Goal: Information Seeking & Learning: Check status

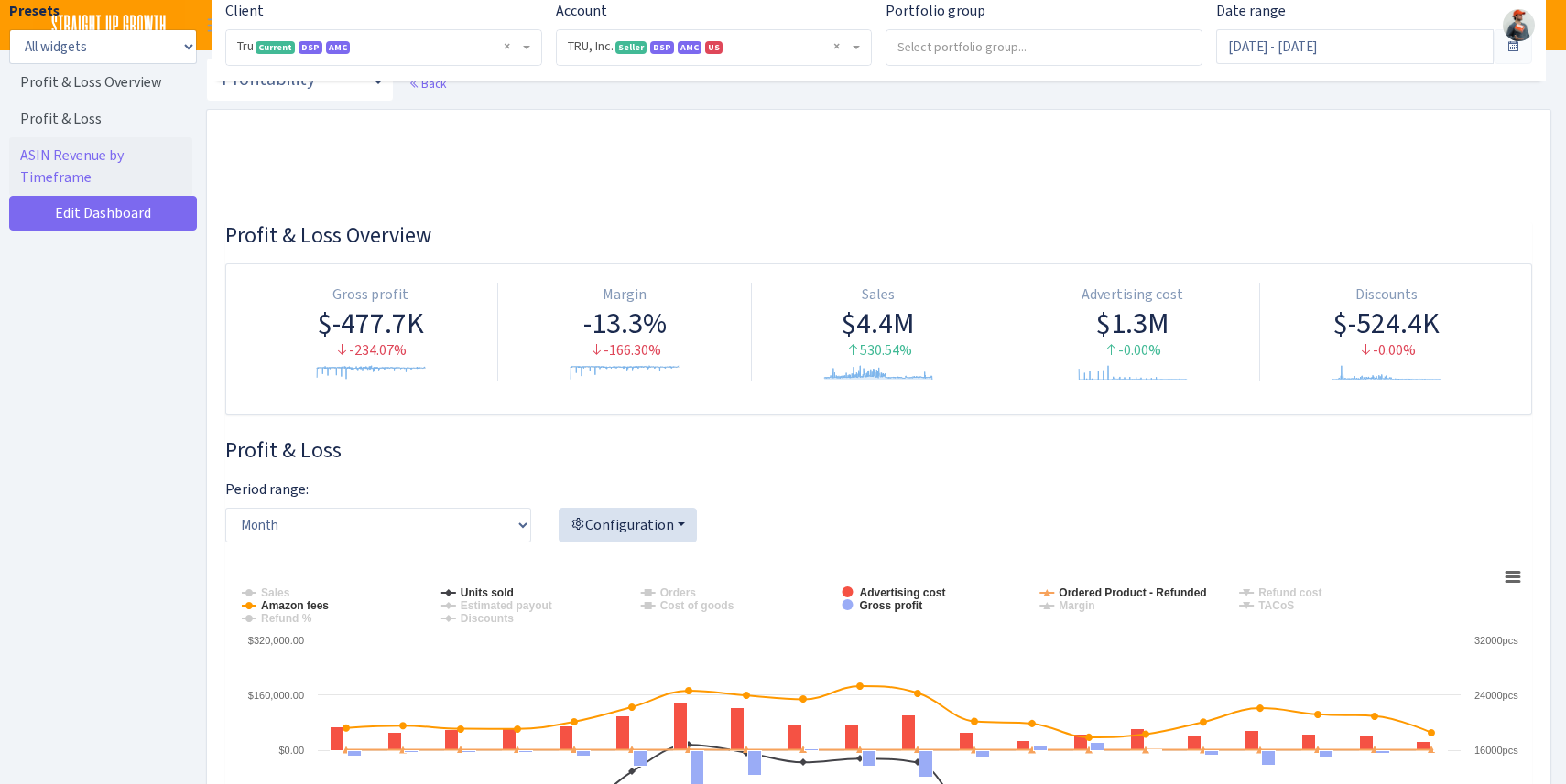
select select "1761349761672784"
select select "month"
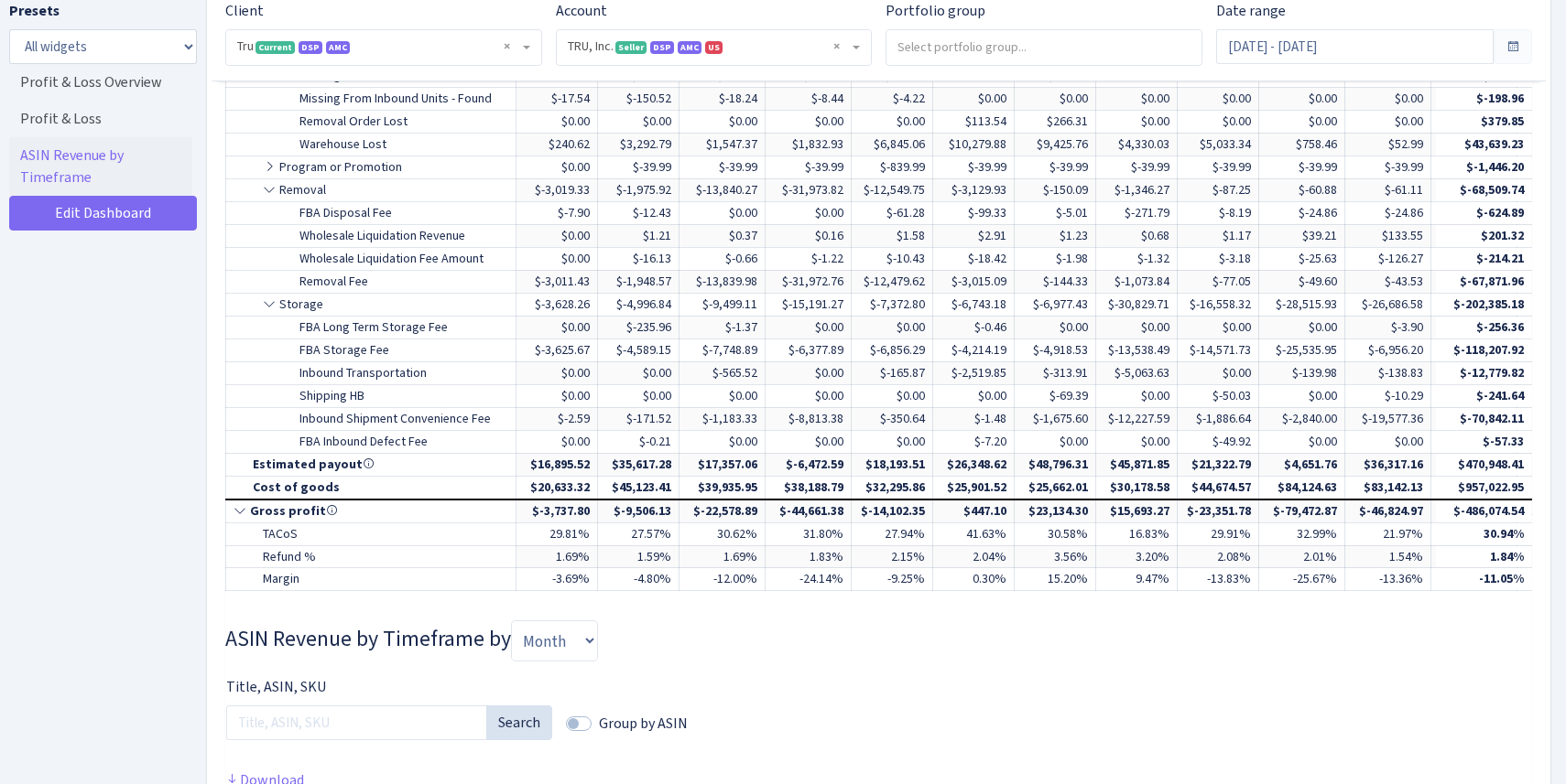
scroll to position [2196, 0]
click at [1014, 570] on td "0.30%" at bounding box center [974, 579] width 81 height 23
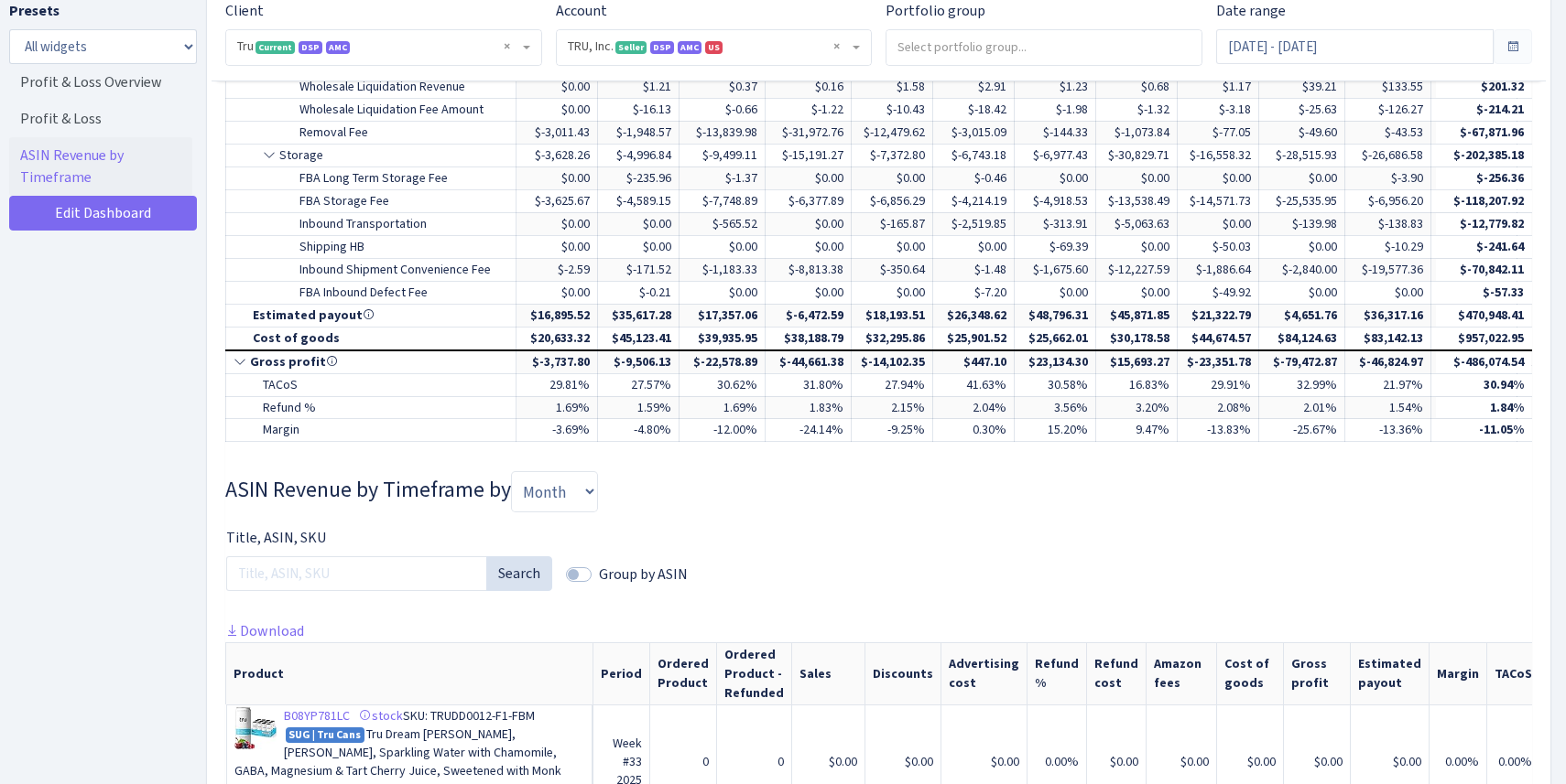
scroll to position [2379, 0]
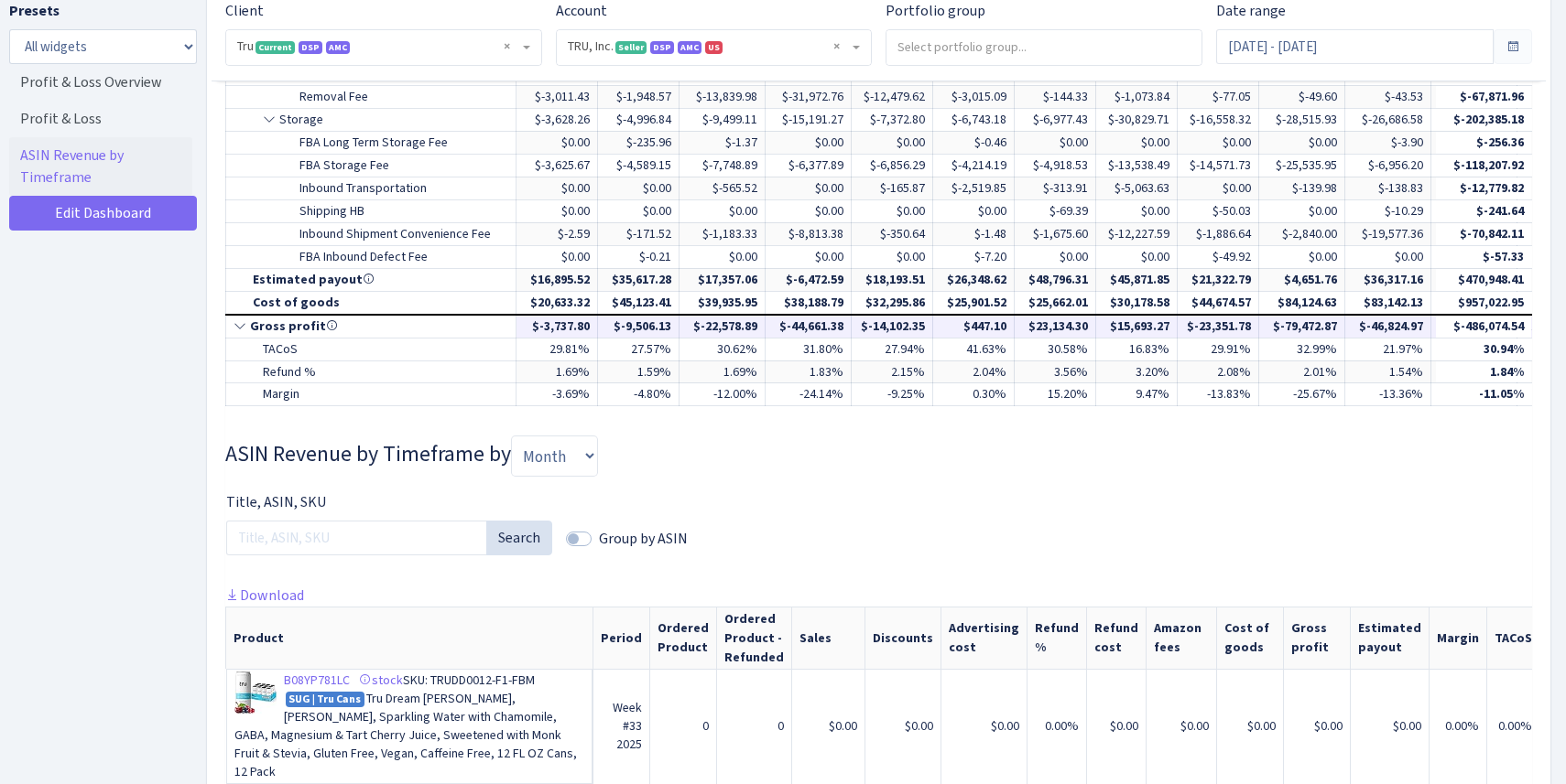
drag, startPoint x: 617, startPoint y: 323, endPoint x: 765, endPoint y: 330, distance: 148.2
click at [765, 330] on tr "Gross profit $-3,737.80 $-9,506.13 $-22,578.89 $-44,661.38 $-14,102.35 $447.10 …" at bounding box center [1252, 326] width 2053 height 23
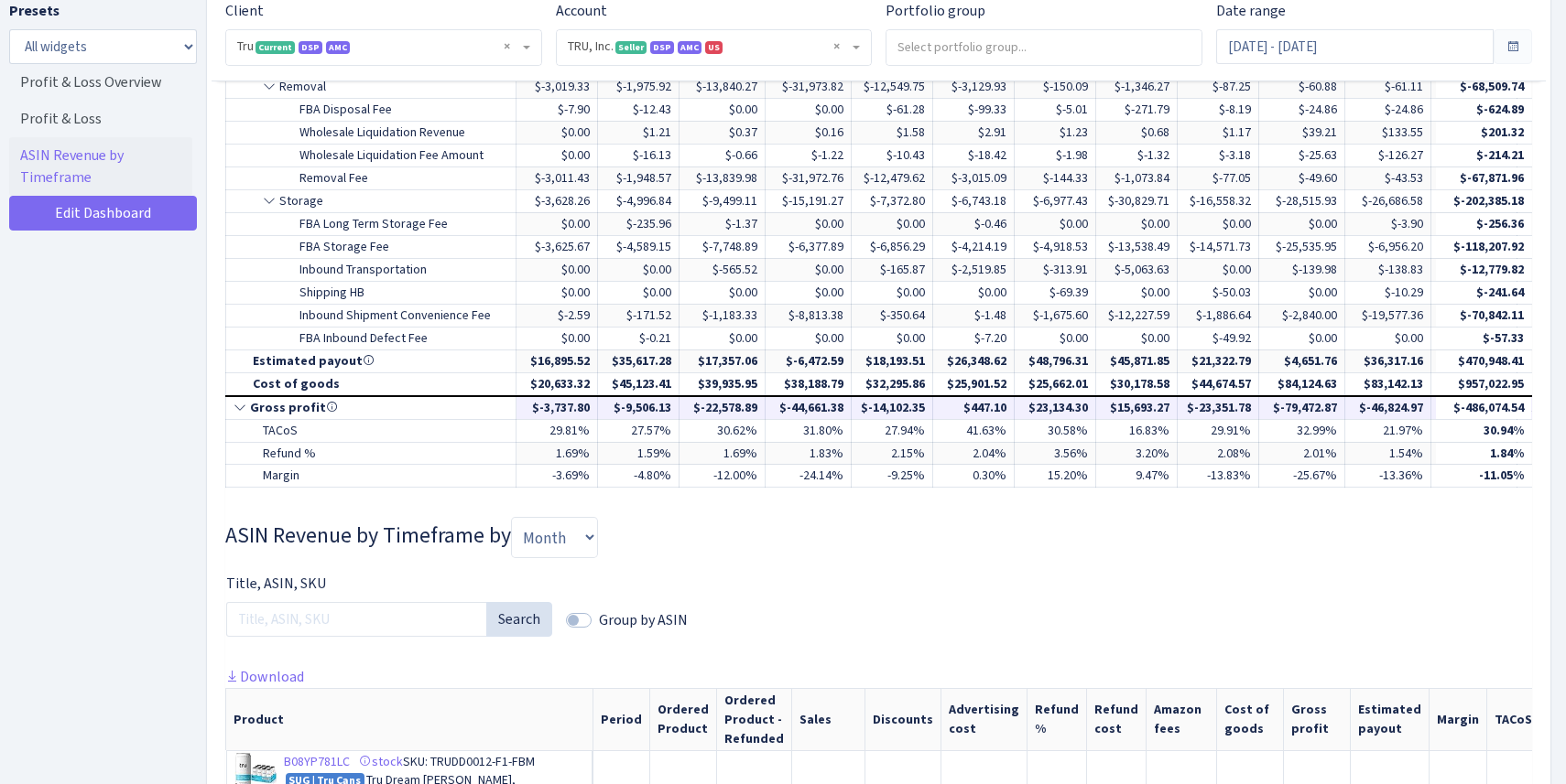
scroll to position [2294, 0]
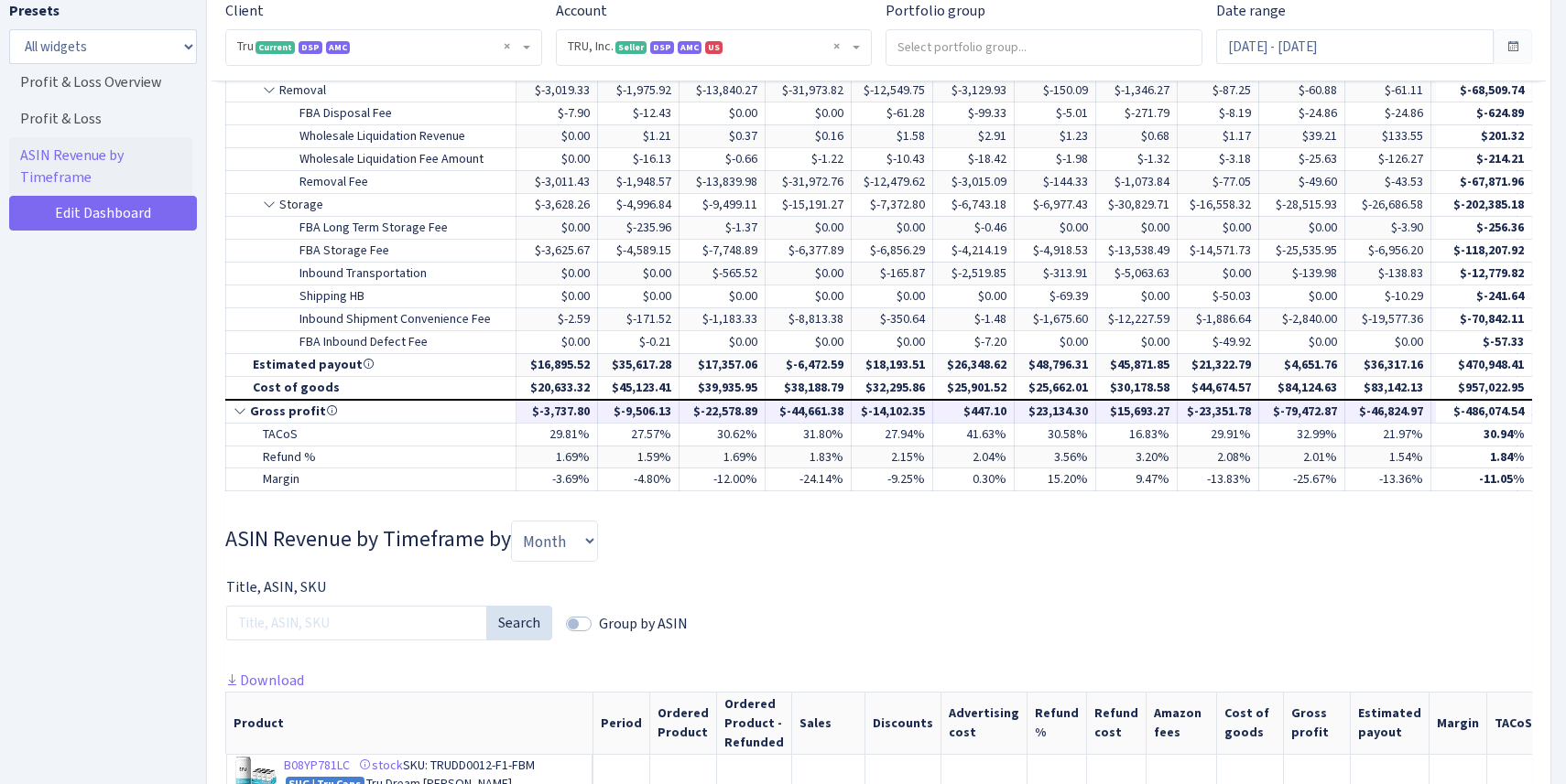
click at [614, 412] on td "$-9,506.13" at bounding box center [639, 411] width 81 height 23
drag, startPoint x: 618, startPoint y: 412, endPoint x: 675, endPoint y: 416, distance: 57.1
click at [675, 416] on td "$-9,506.13" at bounding box center [639, 411] width 81 height 23
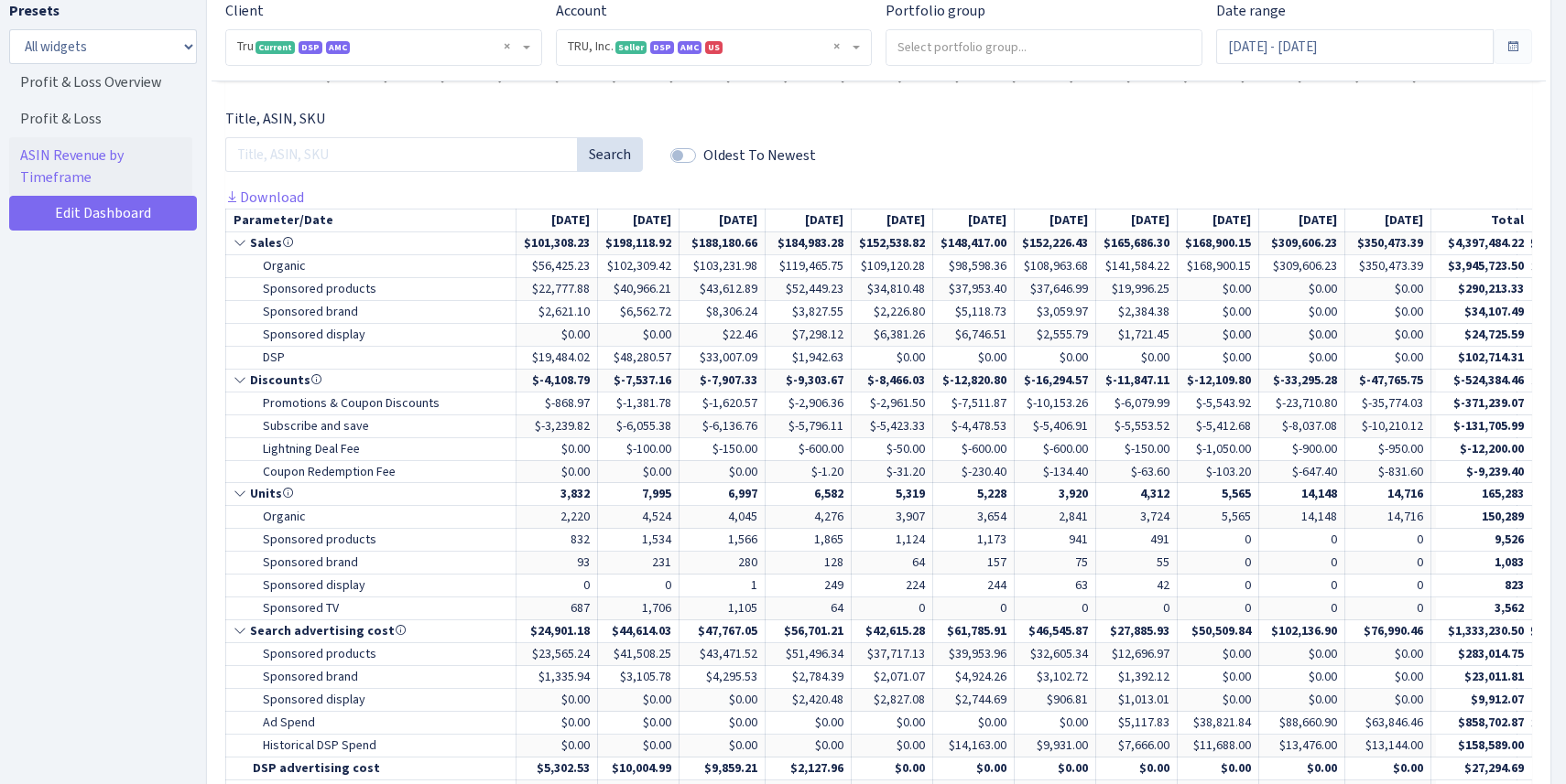
scroll to position [783, 0]
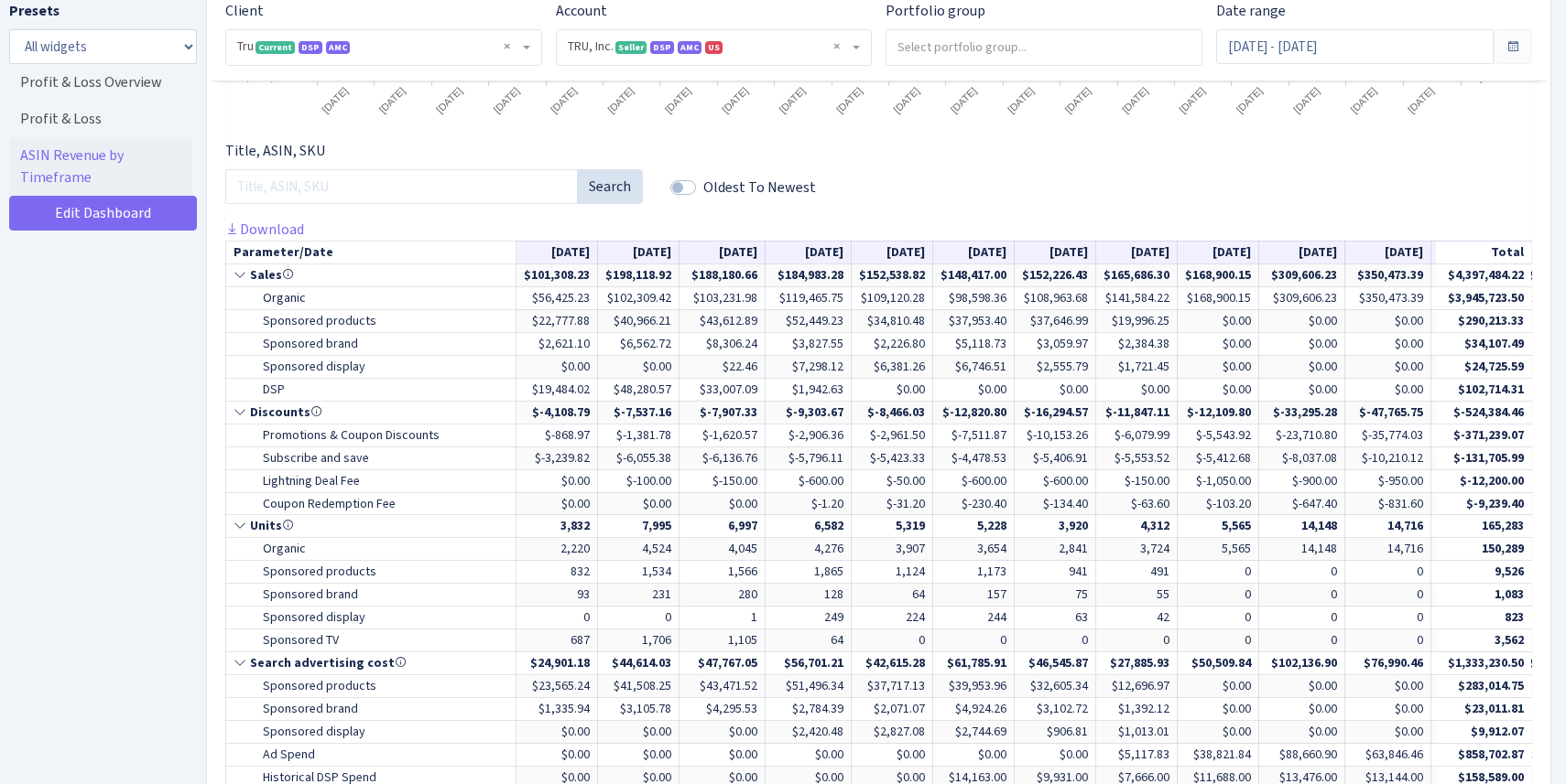
drag, startPoint x: 767, startPoint y: 257, endPoint x: 623, endPoint y: 252, distance: 144.1
click at [623, 252] on tr "Parameter/Date [DATE] [DATE] [DATE] [DATE] [DATE] [DATE] [DATE] [DATE] [DATE] […" at bounding box center [1252, 252] width 2053 height 23
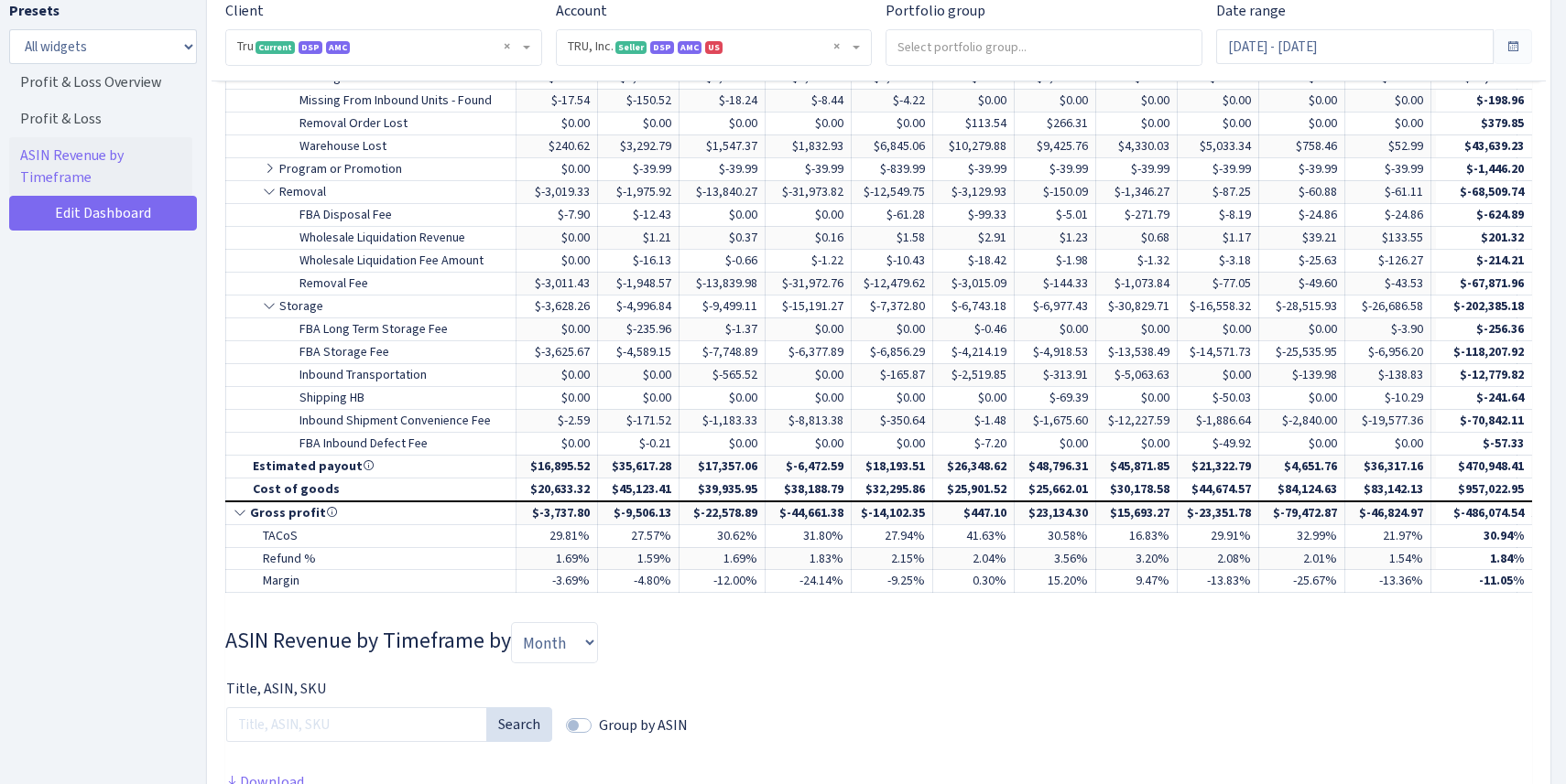
scroll to position [2236, 0]
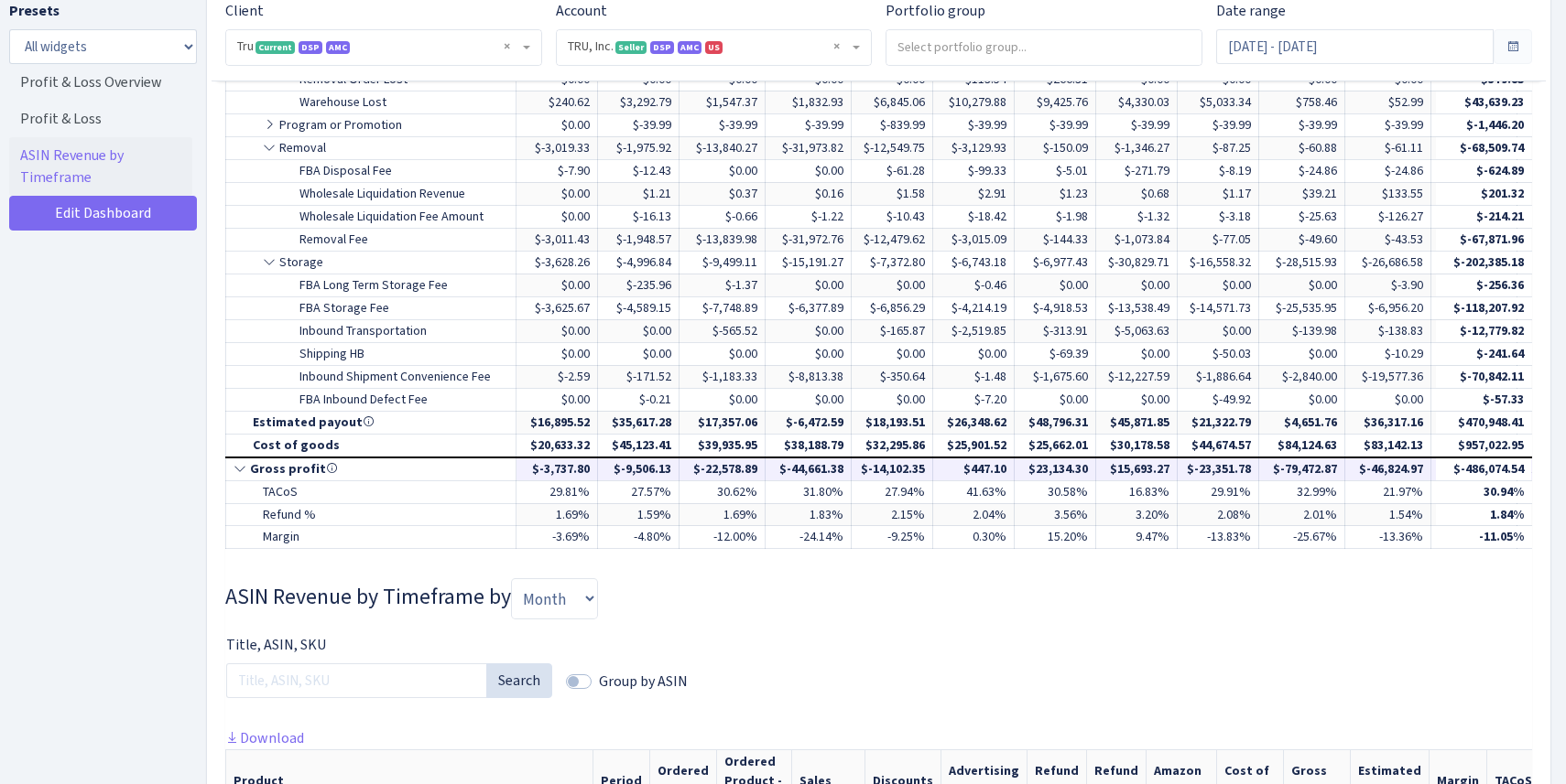
drag, startPoint x: 770, startPoint y: 469, endPoint x: 623, endPoint y: 464, distance: 147.1
click at [623, 464] on tr "Gross profit $-3,737.80 $-9,506.13 $-22,578.89 $-44,661.38 $-14,102.35 $447.10 …" at bounding box center [1252, 469] width 2053 height 23
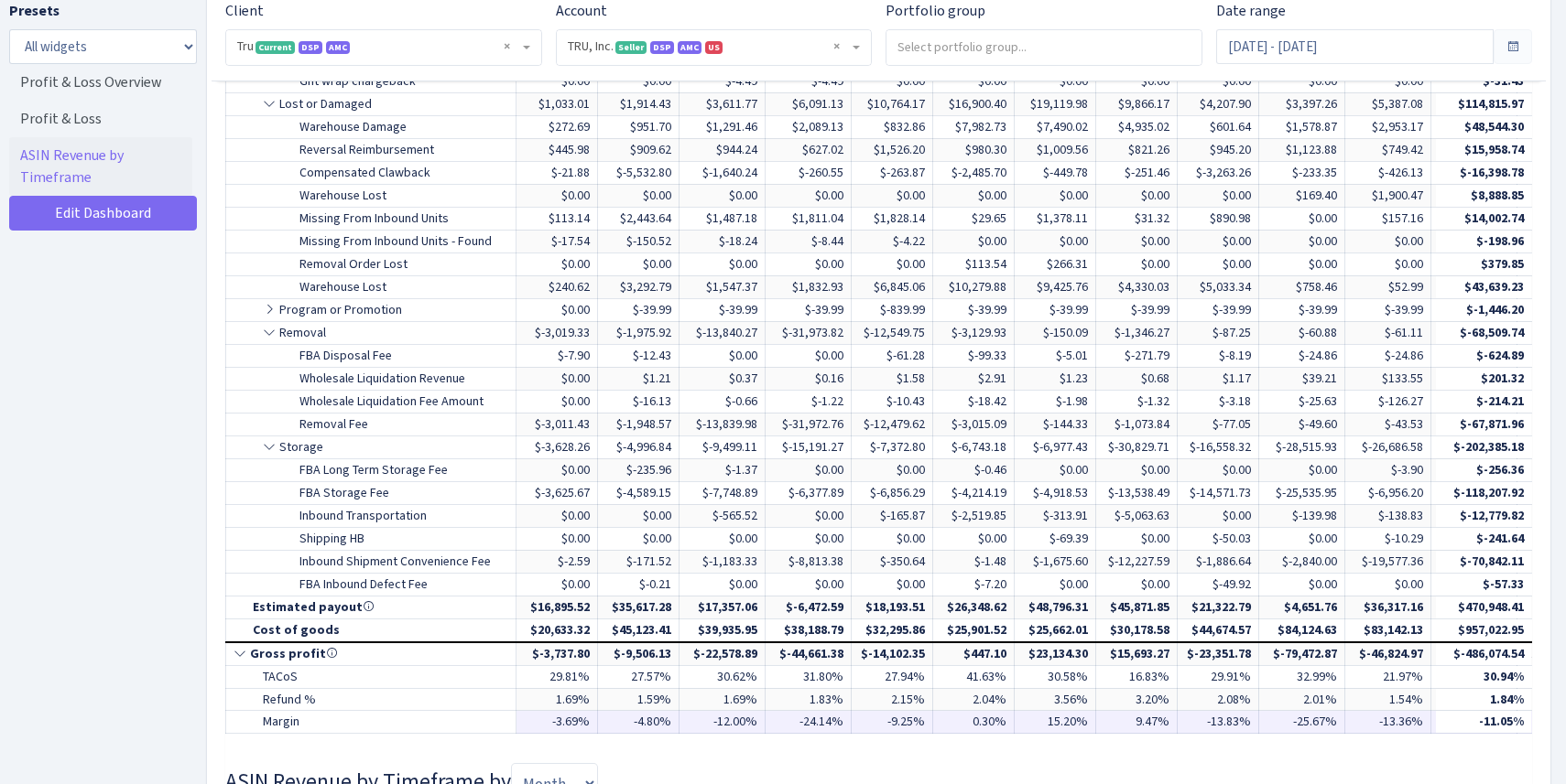
scroll to position [2049, 0]
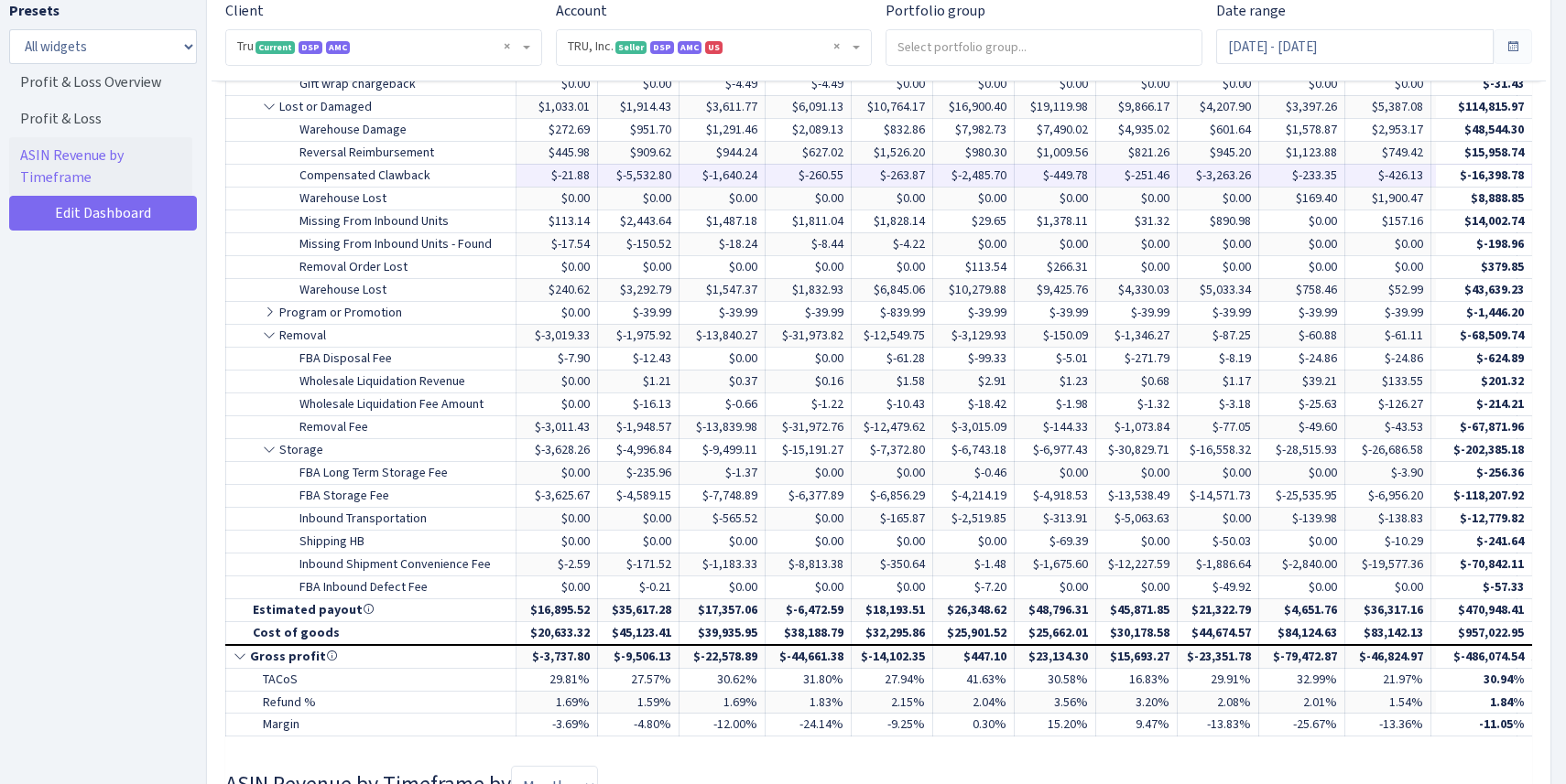
drag, startPoint x: 622, startPoint y: 173, endPoint x: 683, endPoint y: 173, distance: 61.0
click at [679, 173] on td "$-5,532.80" at bounding box center [639, 176] width 81 height 23
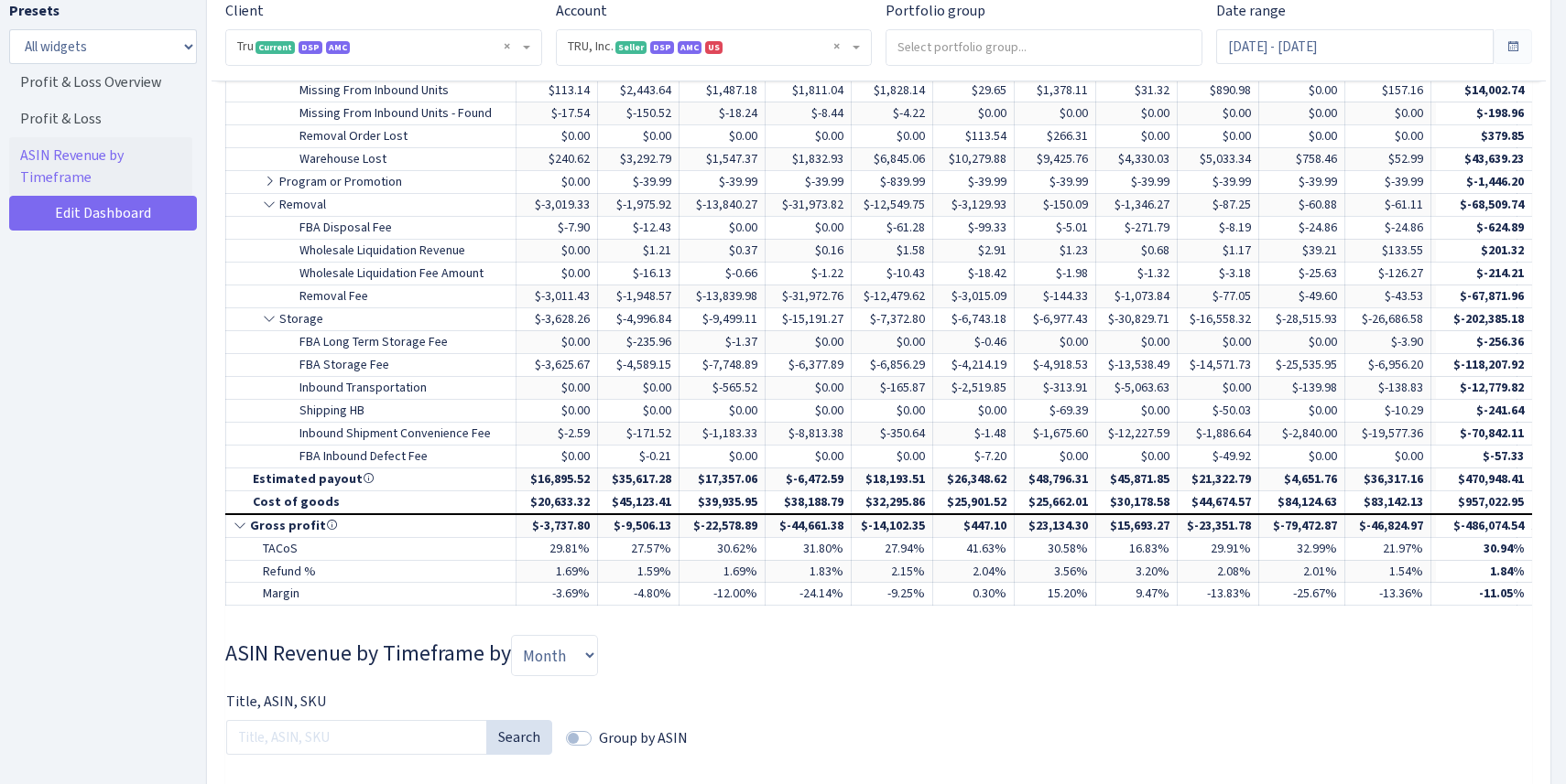
scroll to position [2204, 0]
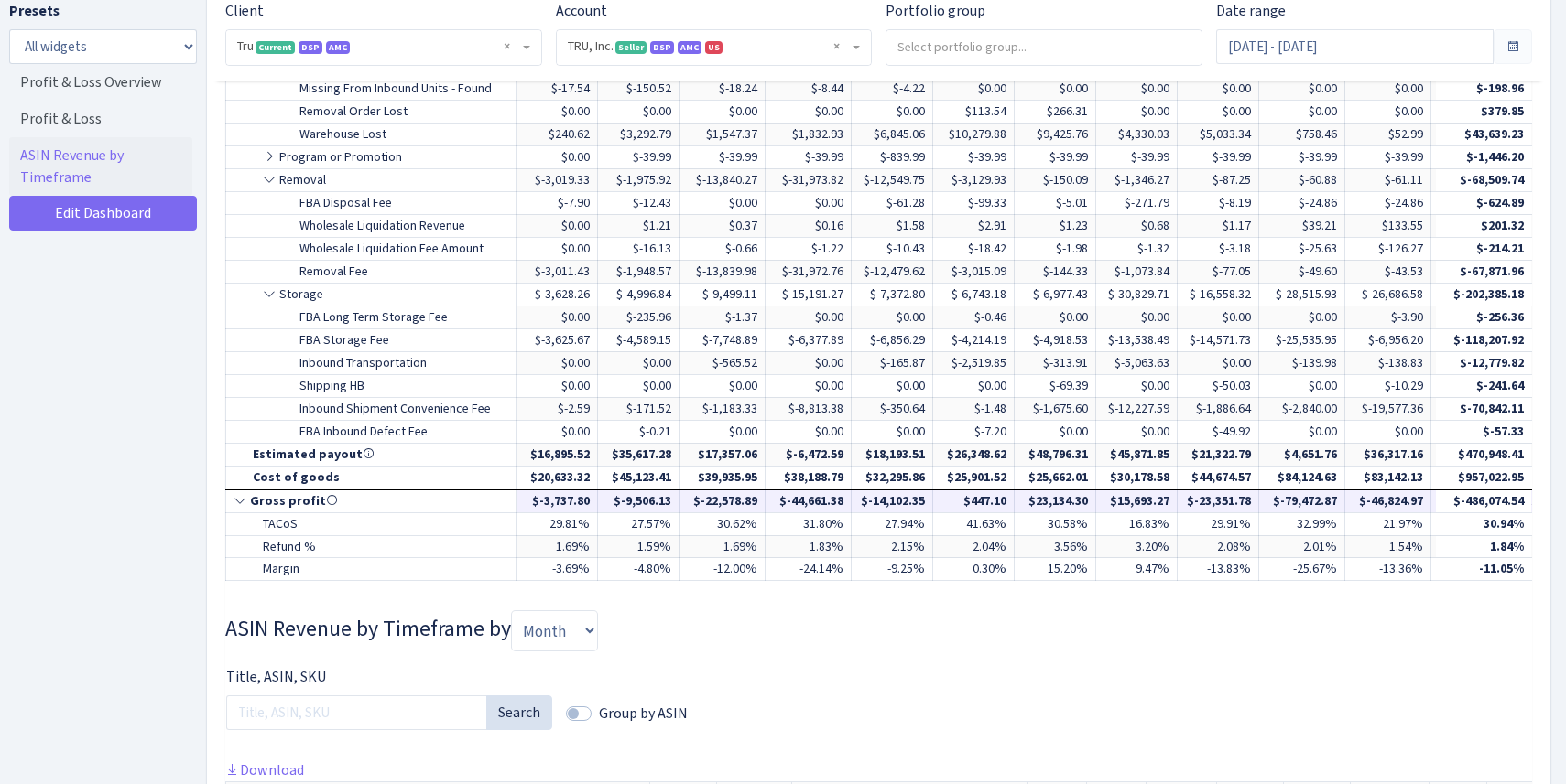
drag, startPoint x: 740, startPoint y: 500, endPoint x: 772, endPoint y: 500, distance: 32.0
click at [765, 500] on td "$-22,578.89" at bounding box center [722, 501] width 86 height 23
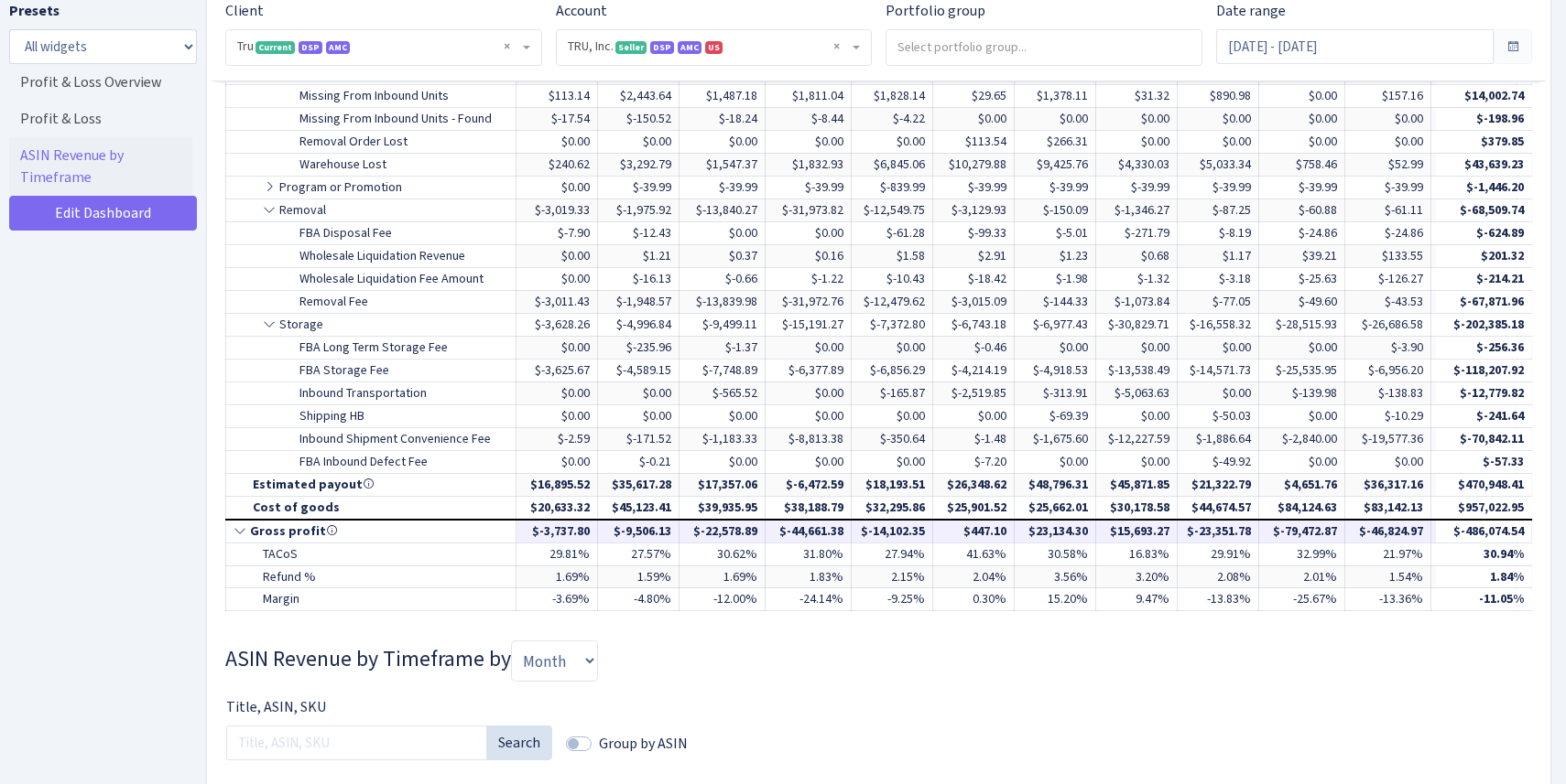
scroll to position [2176, 0]
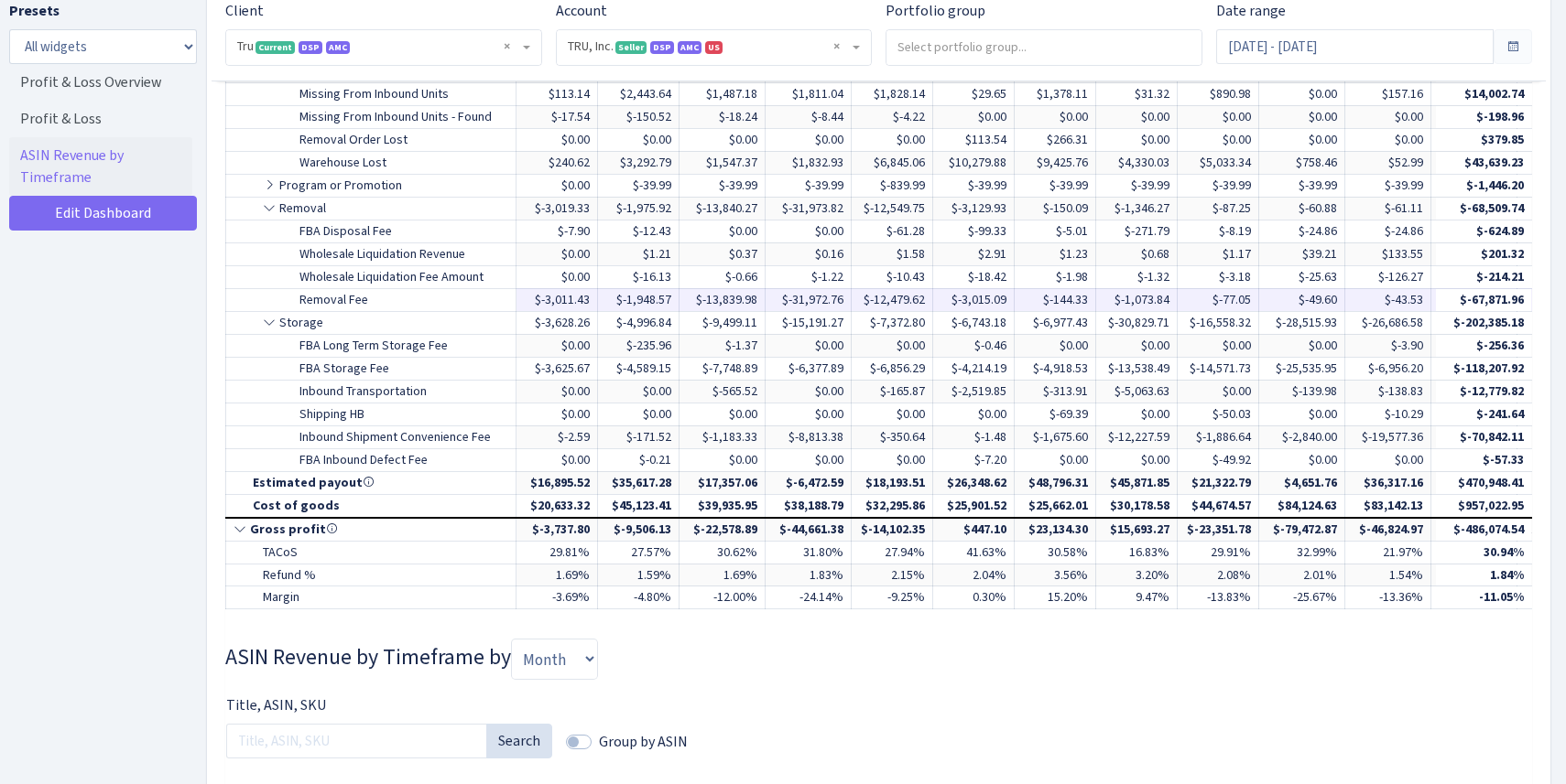
drag, startPoint x: 701, startPoint y: 298, endPoint x: 771, endPoint y: 298, distance: 70.0
click at [765, 298] on td "$-13,839.98" at bounding box center [722, 300] width 86 height 23
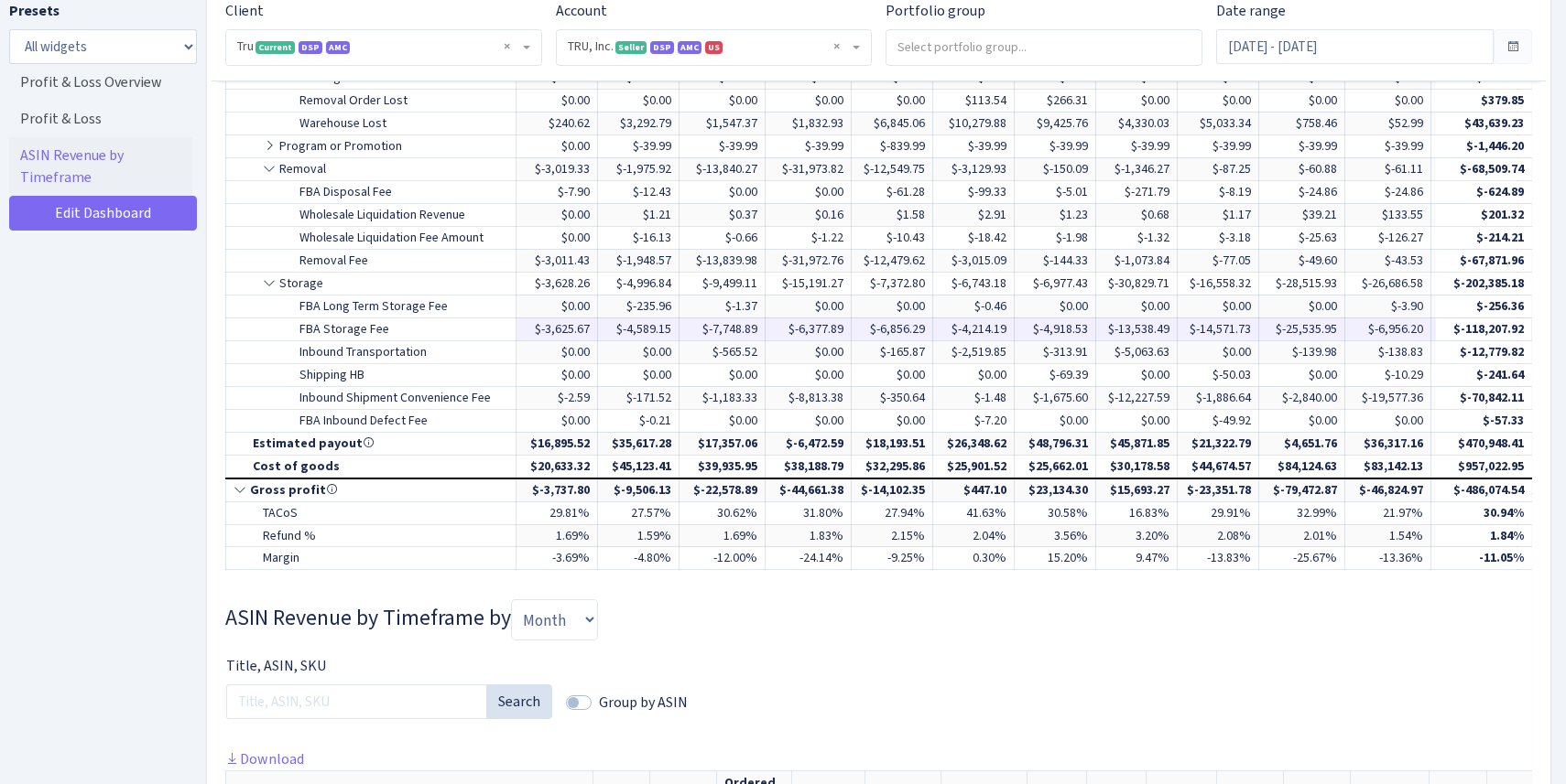
scroll to position [2214, 0]
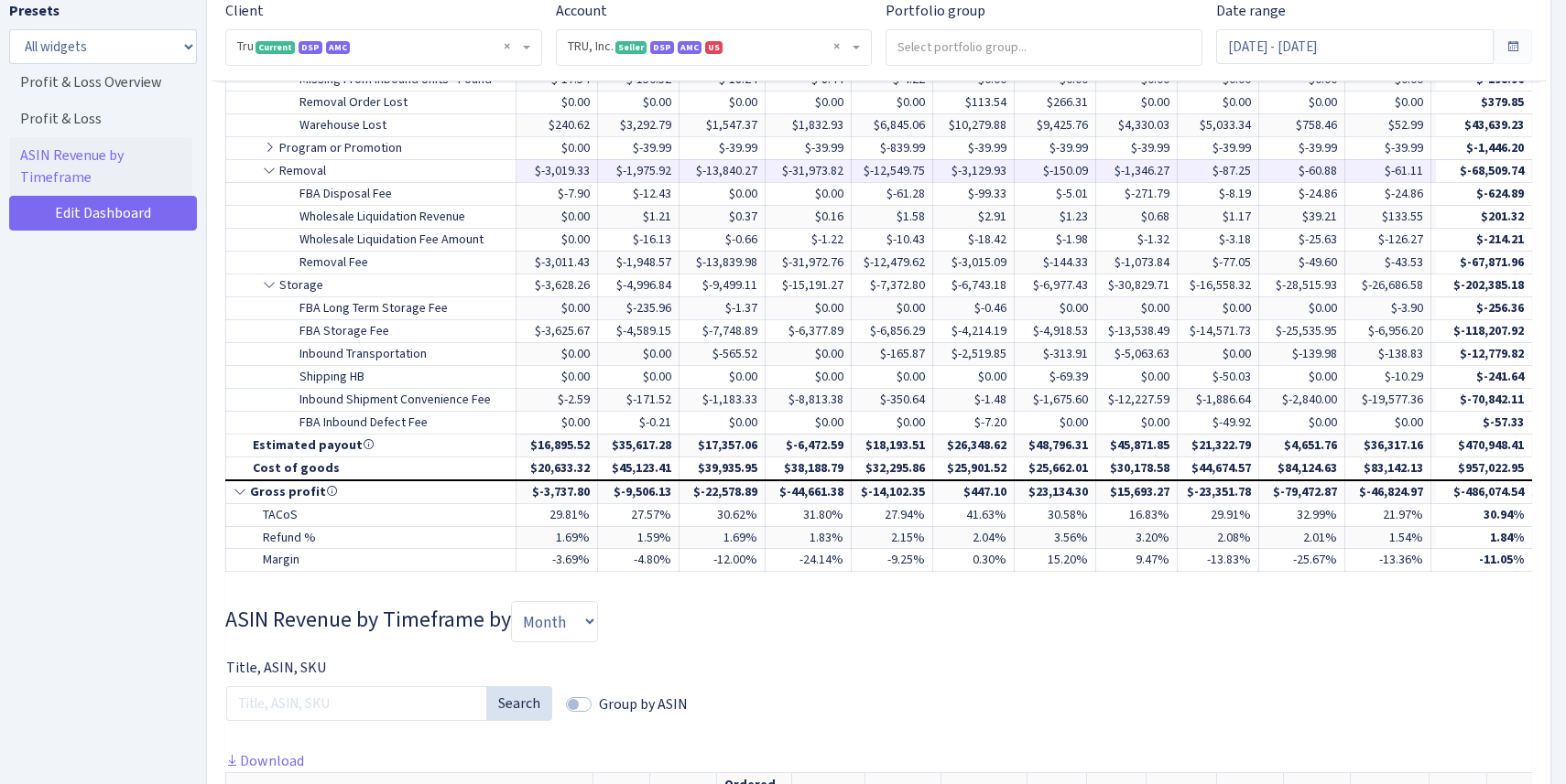
drag, startPoint x: 641, startPoint y: 178, endPoint x: 681, endPoint y: 182, distance: 40.2
click at [679, 182] on td "$-1,975.92" at bounding box center [639, 171] width 81 height 23
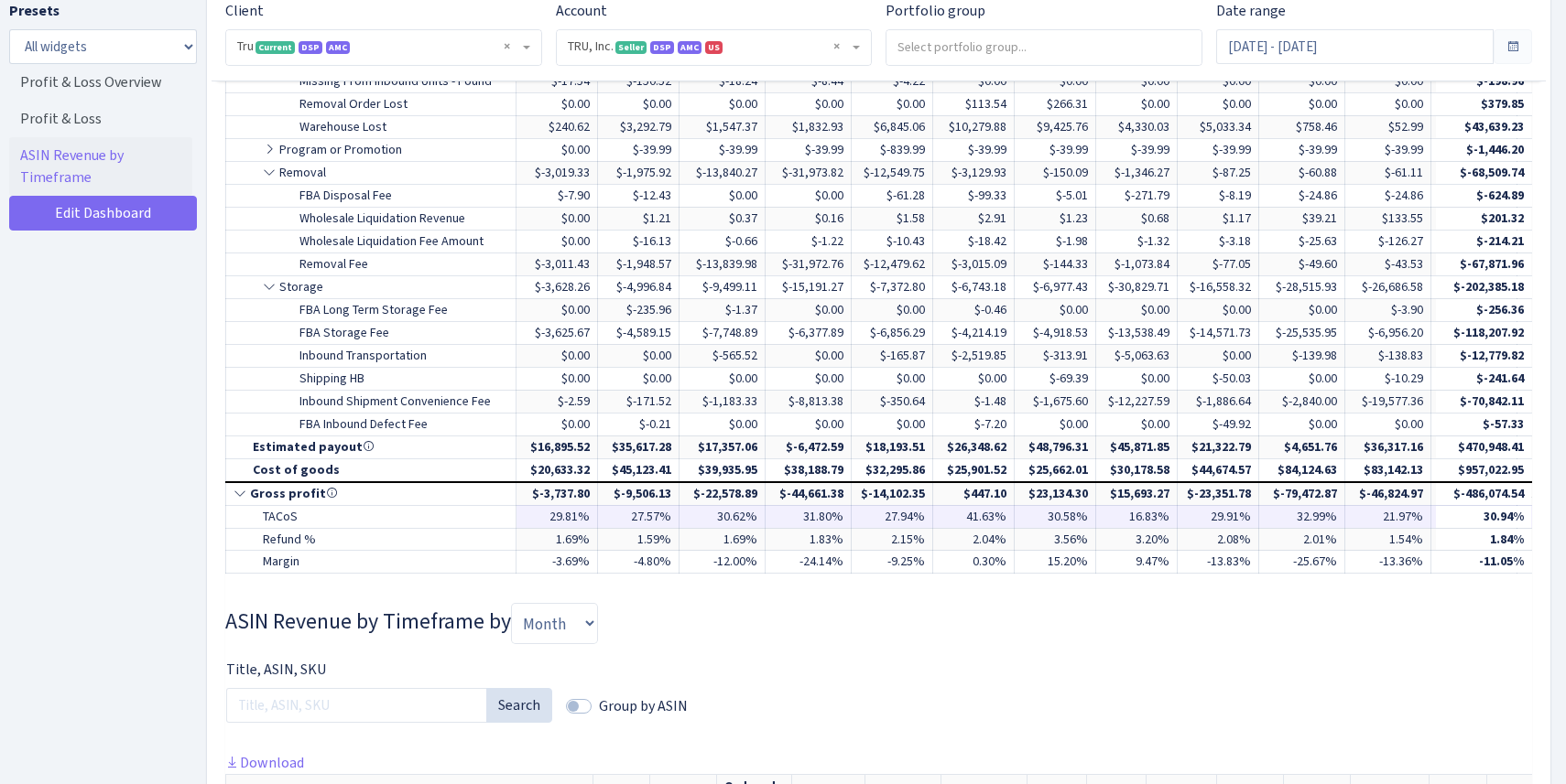
scroll to position [2213, 0]
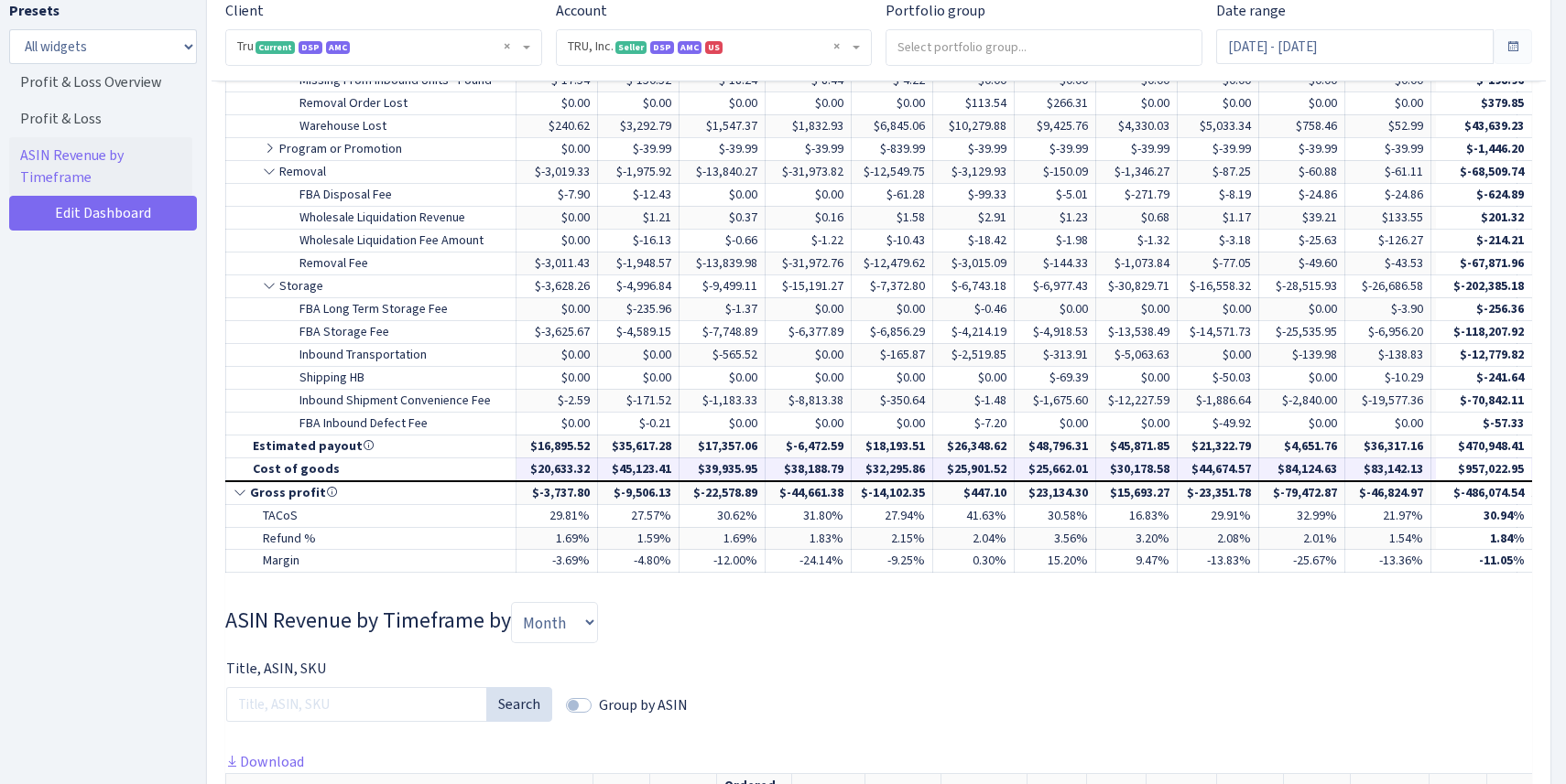
drag, startPoint x: 248, startPoint y: 466, endPoint x: 404, endPoint y: 466, distance: 156.0
click at [404, 466] on td "Cost of goods" at bounding box center [371, 469] width 290 height 23
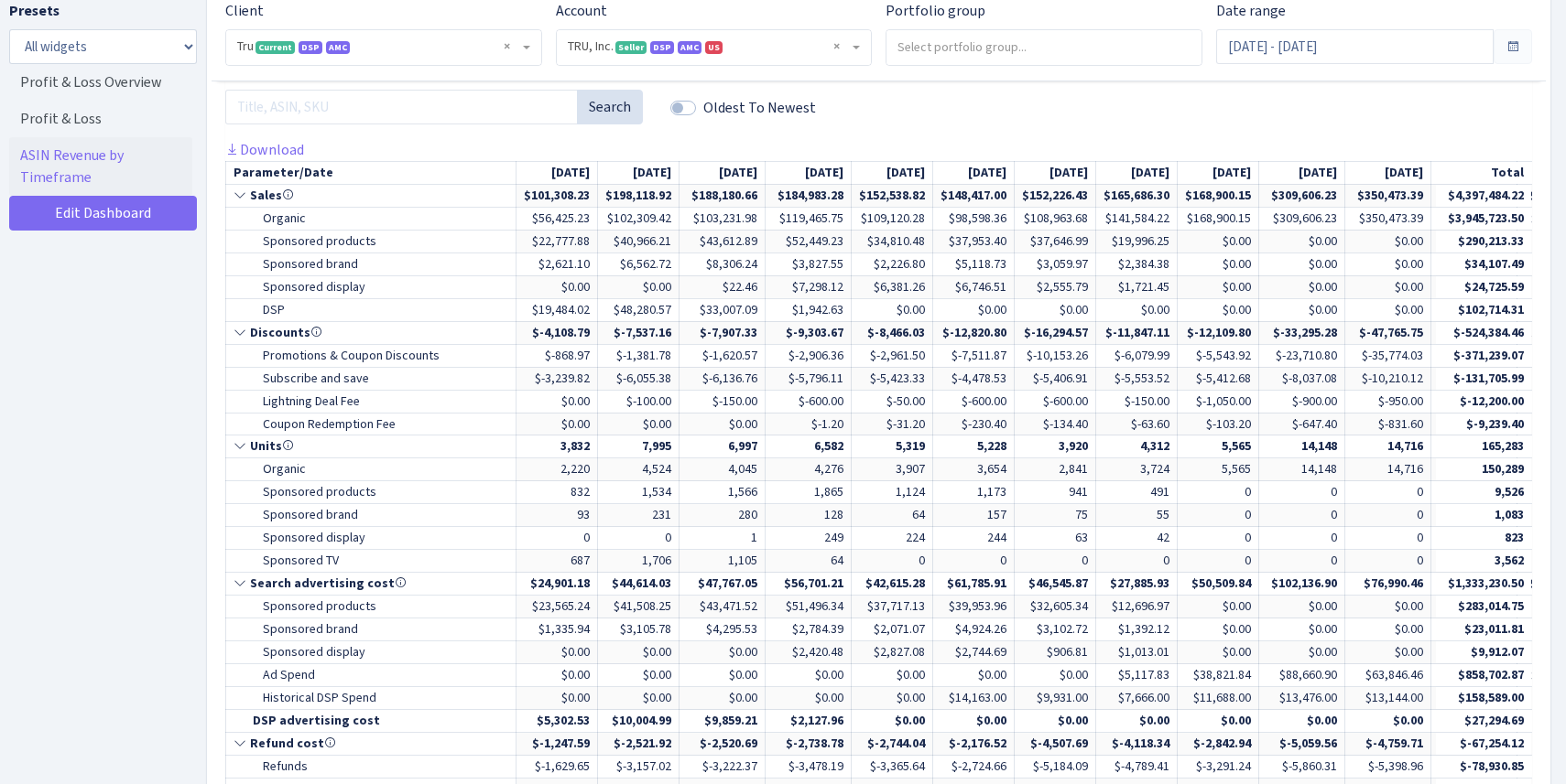
scroll to position [854, 0]
